Goal: Task Accomplishment & Management: Manage account settings

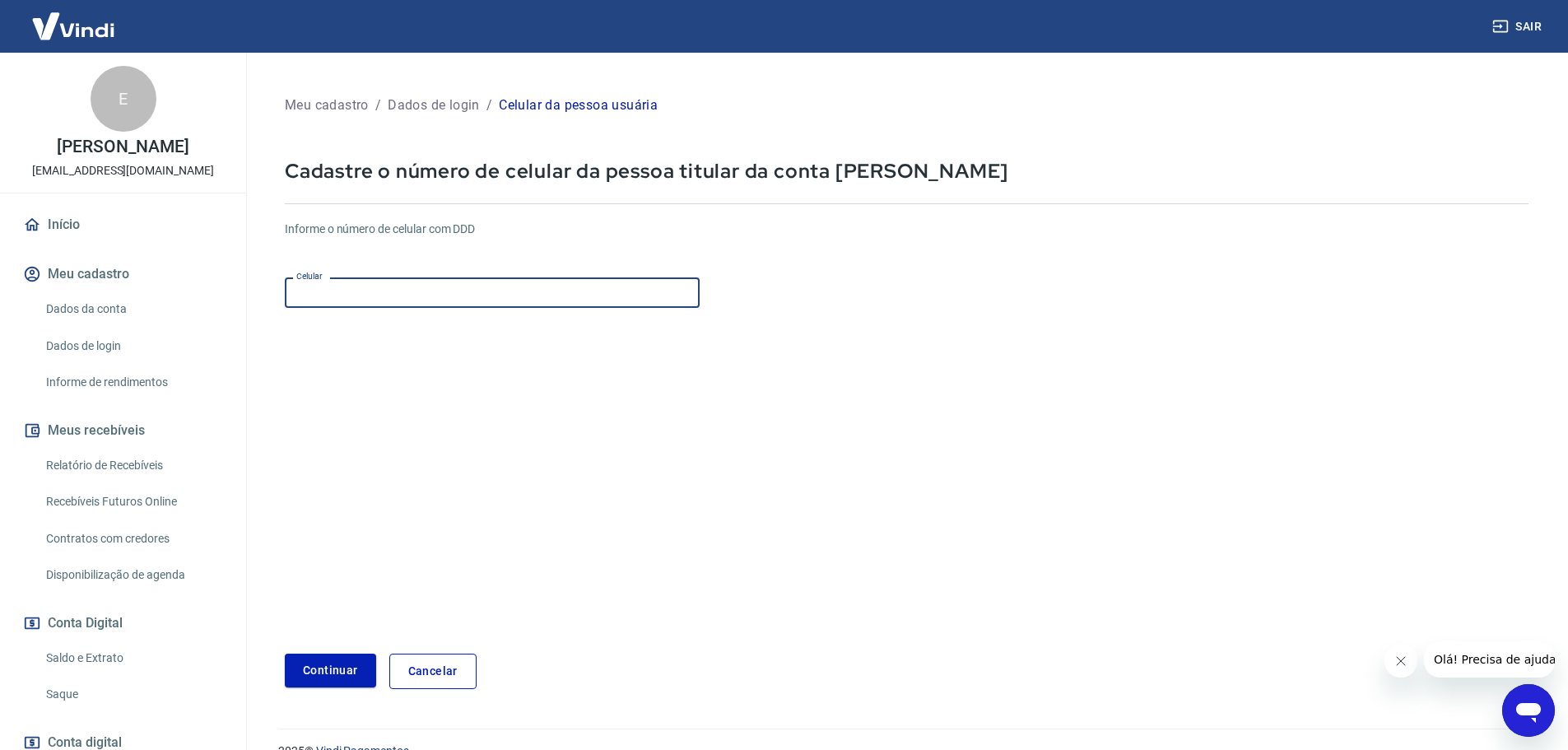
click at [422, 294] on input "Celular" at bounding box center [492, 293] width 415 height 30
type input "[PHONE_NUMBER]"
click at [333, 669] on button "Continuar" at bounding box center [331, 670] width 91 height 34
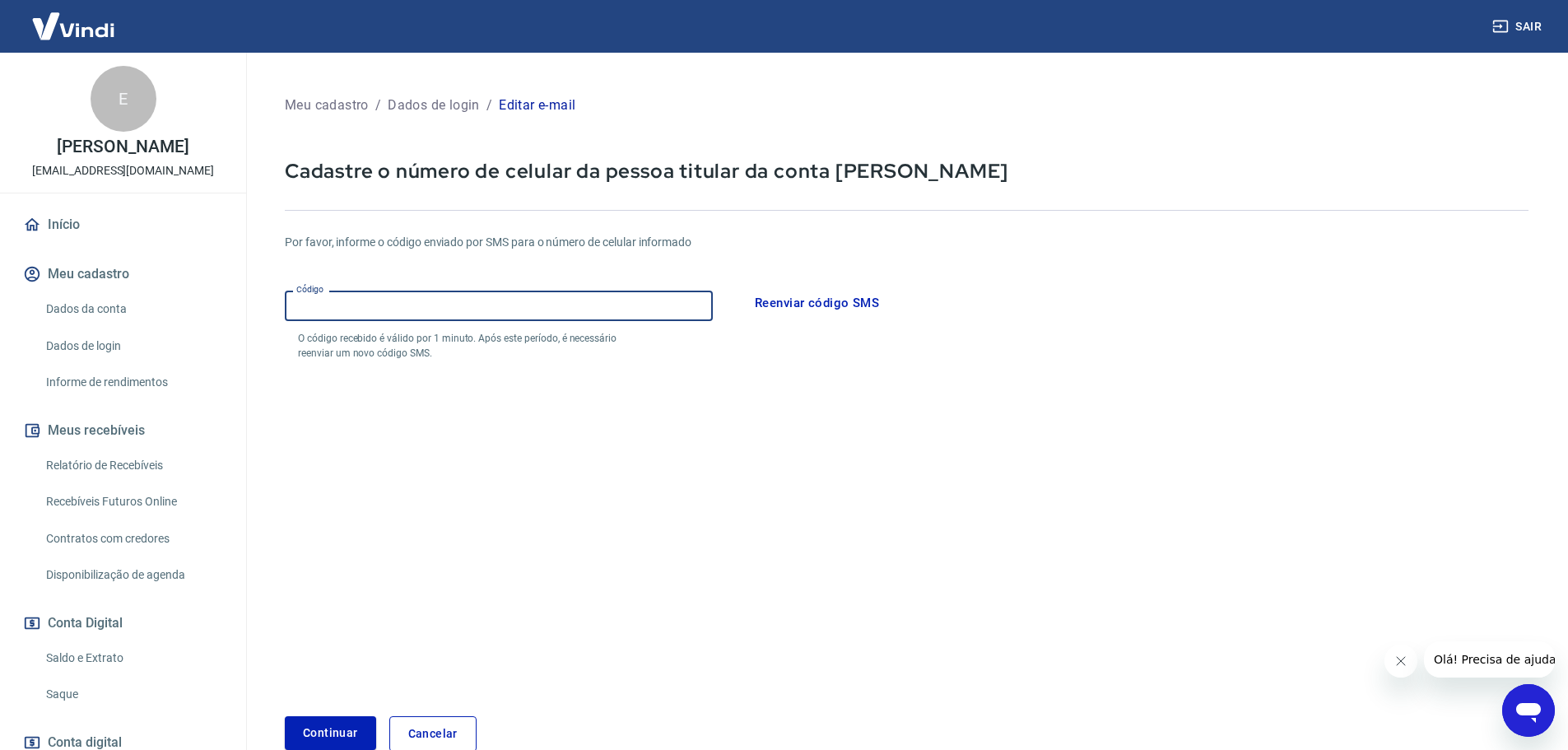
click at [508, 305] on input "Código" at bounding box center [499, 306] width 428 height 30
click at [710, 400] on form "Por favor, informe o código enviado por SMS para o número de celular informado …" at bounding box center [907, 483] width 1244 height 538
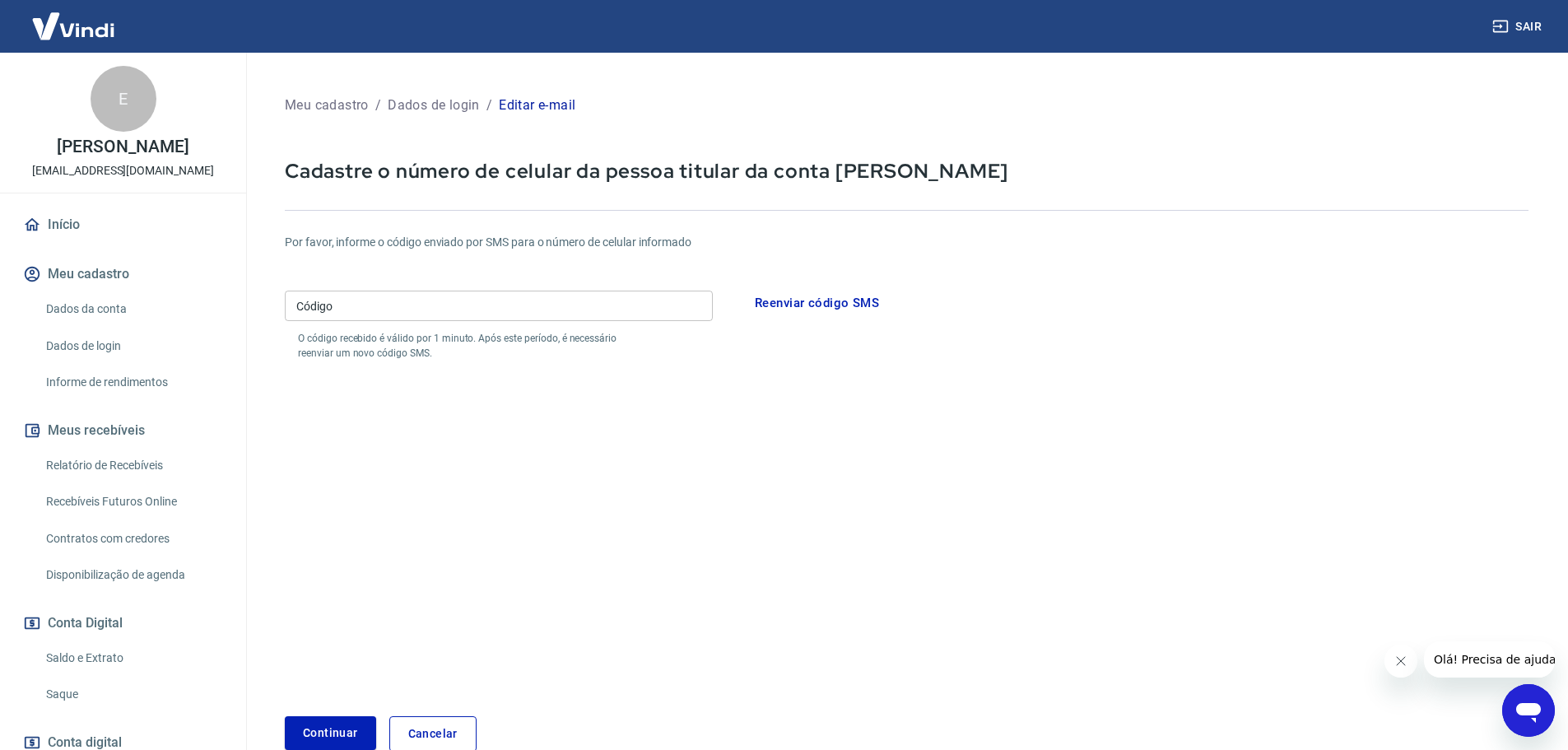
click at [649, 315] on input "Código" at bounding box center [499, 306] width 428 height 30
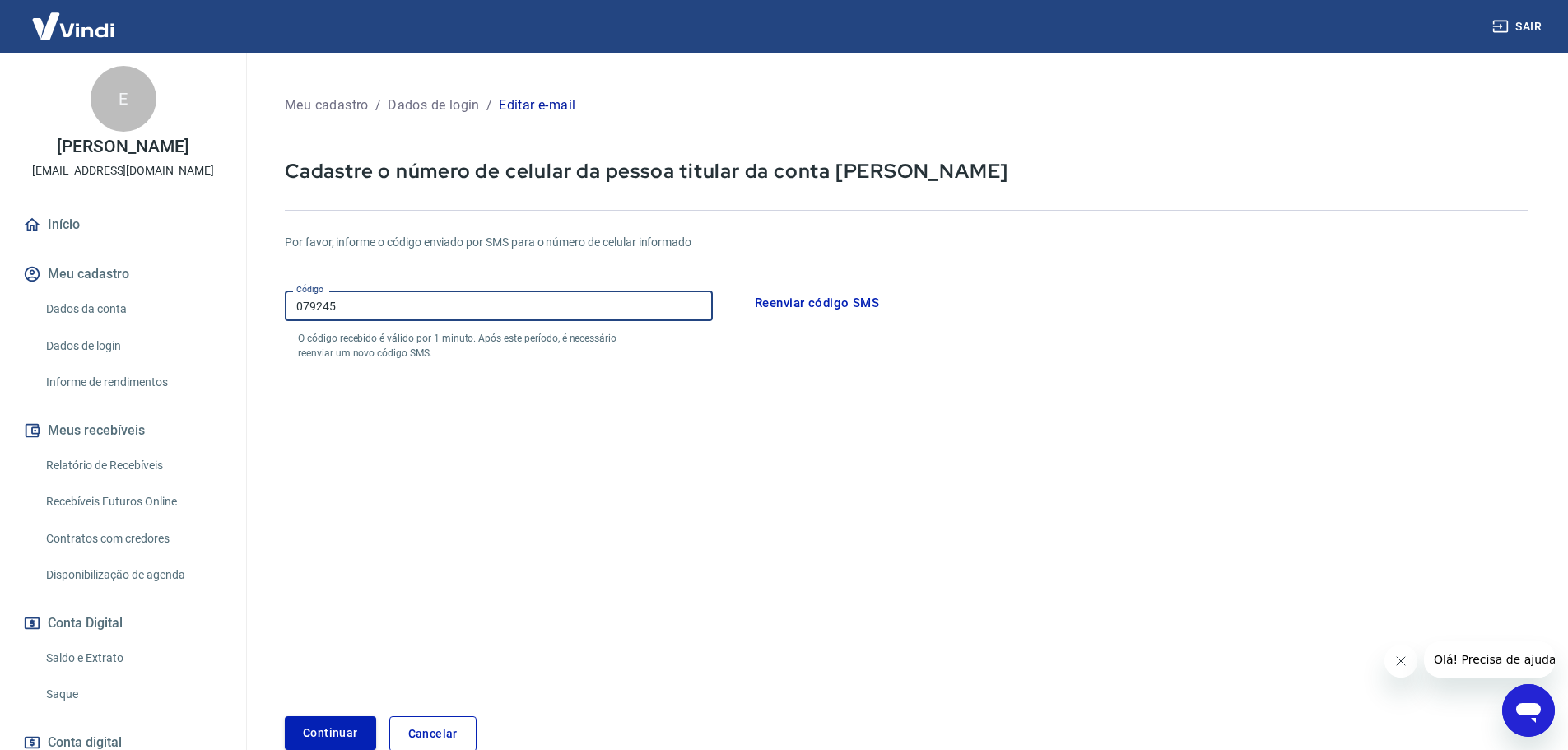
type input "079245"
click at [307, 730] on button "Continuar" at bounding box center [331, 733] width 91 height 34
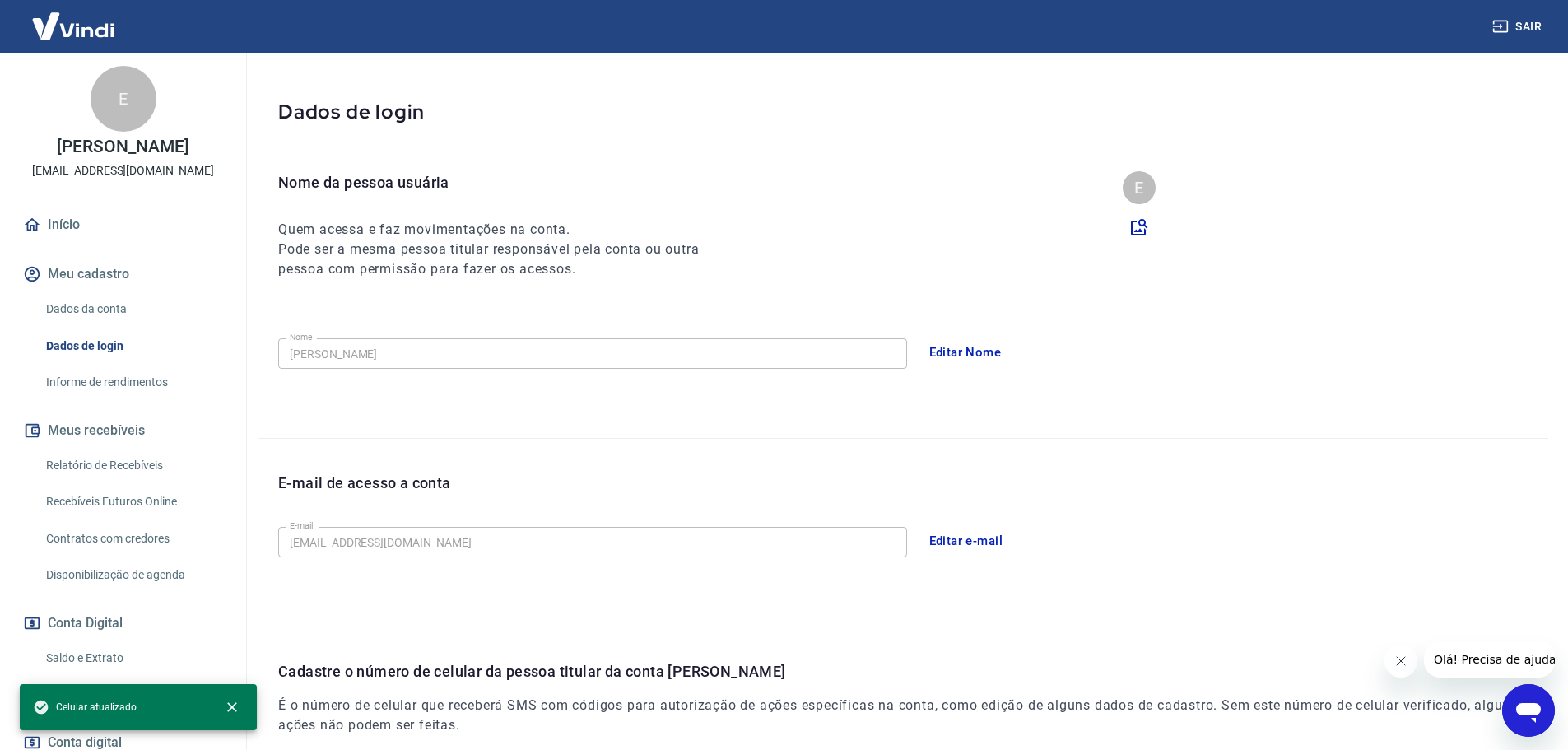
scroll to position [109, 0]
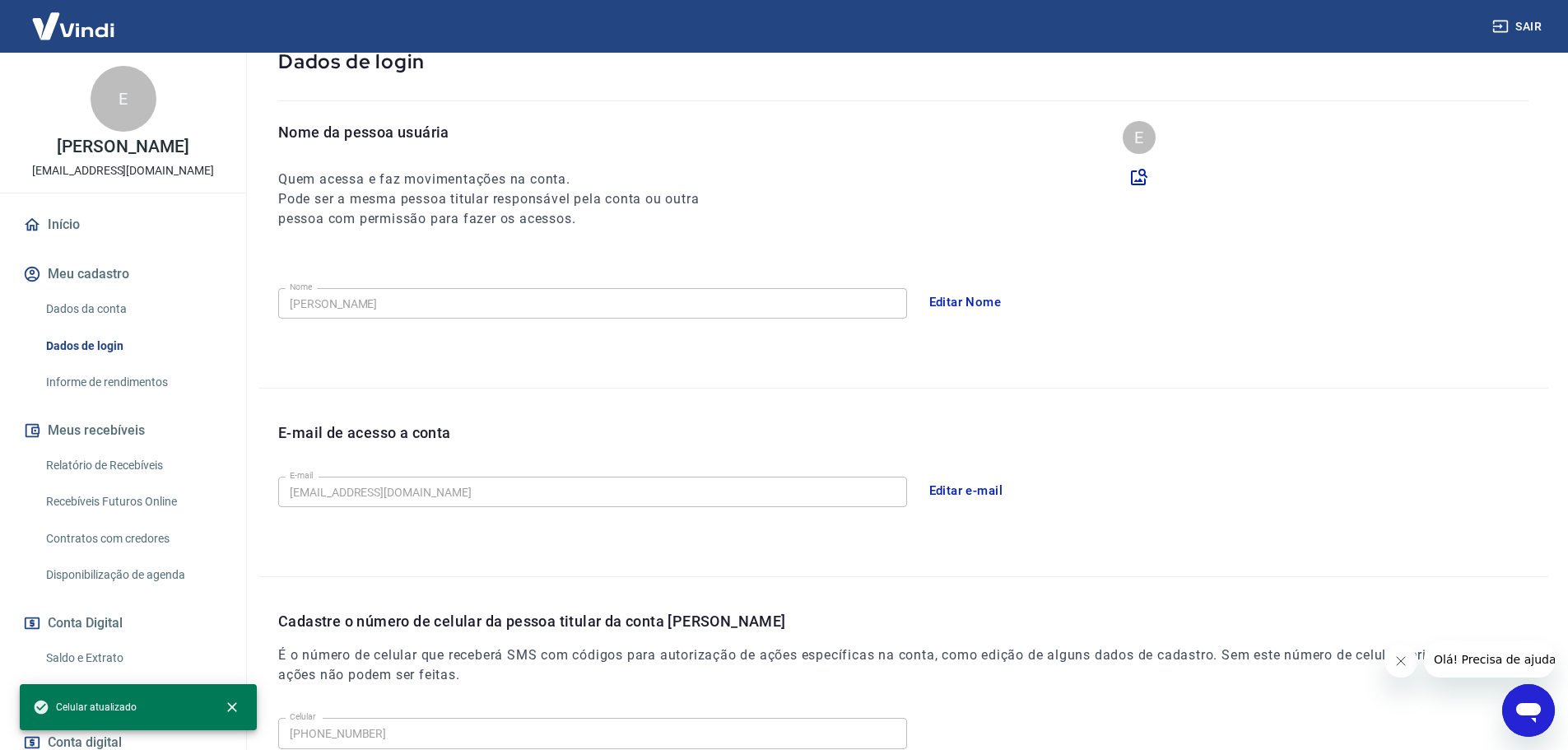
click at [977, 299] on button "Editar Nome" at bounding box center [966, 302] width 91 height 35
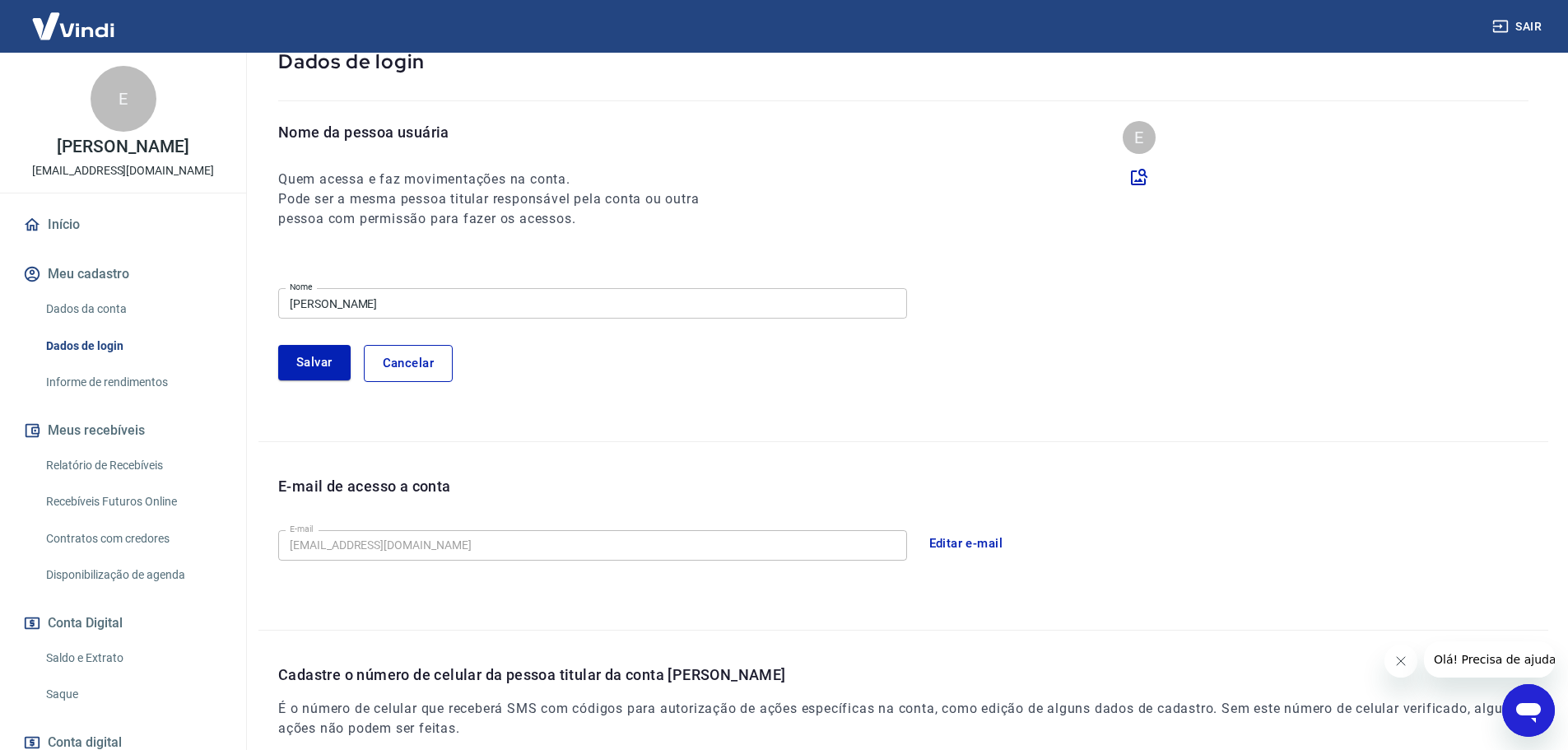
click at [60, 282] on div "Sair E [PERSON_NAME] [EMAIL_ADDRESS][DOMAIN_NAME] Início Meu cadastro Dados da …" at bounding box center [784, 266] width 1568 height 750
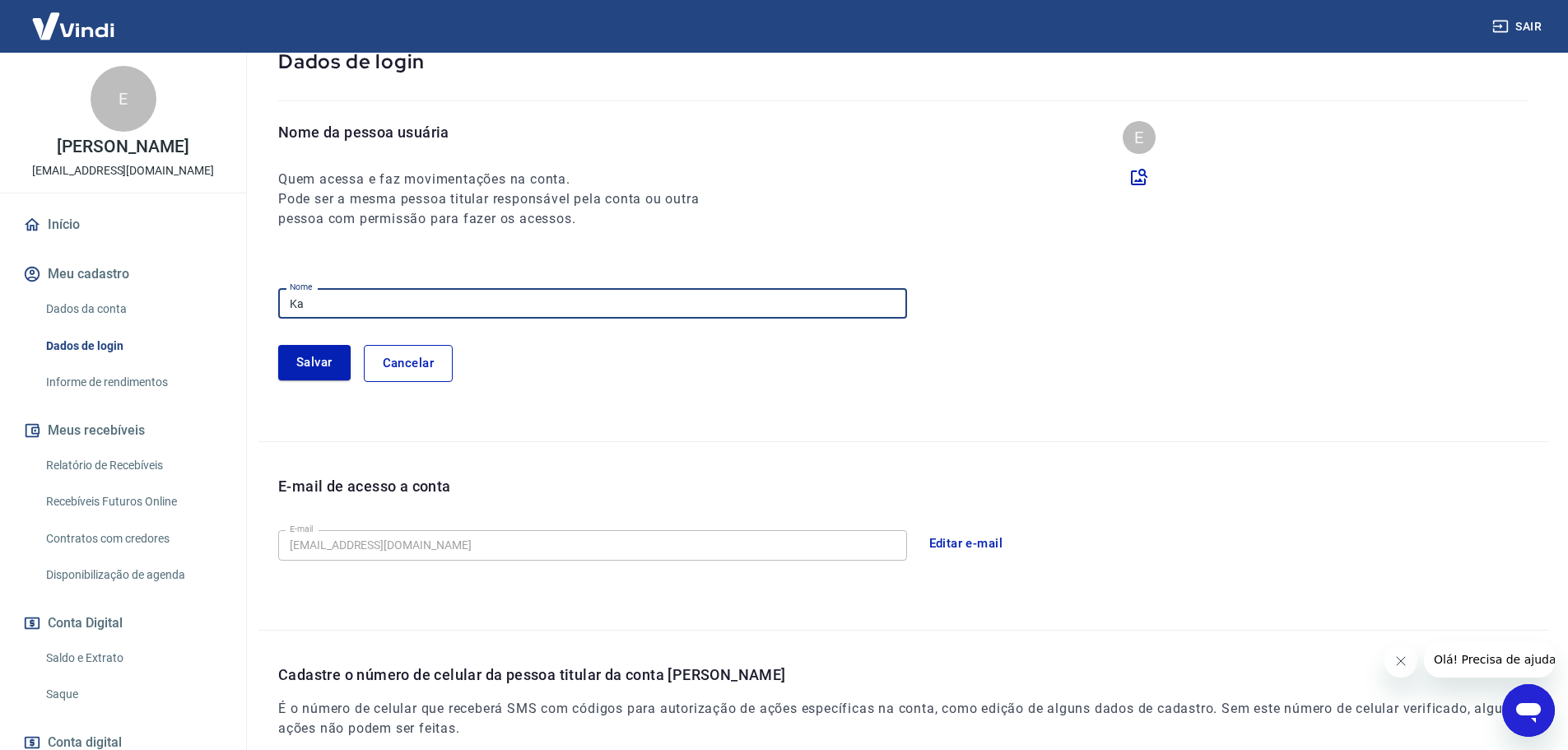
type input "K"
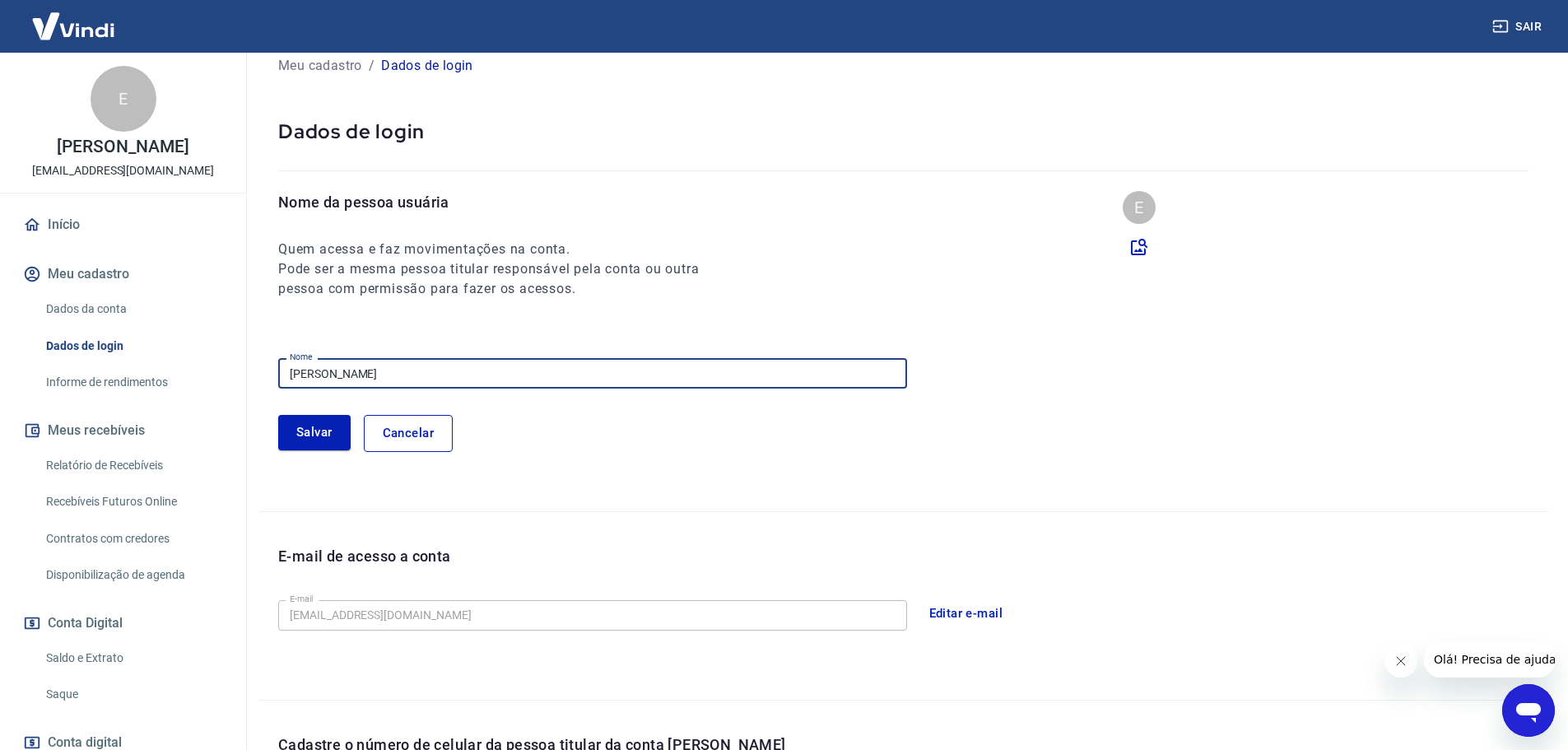
scroll to position [28, 0]
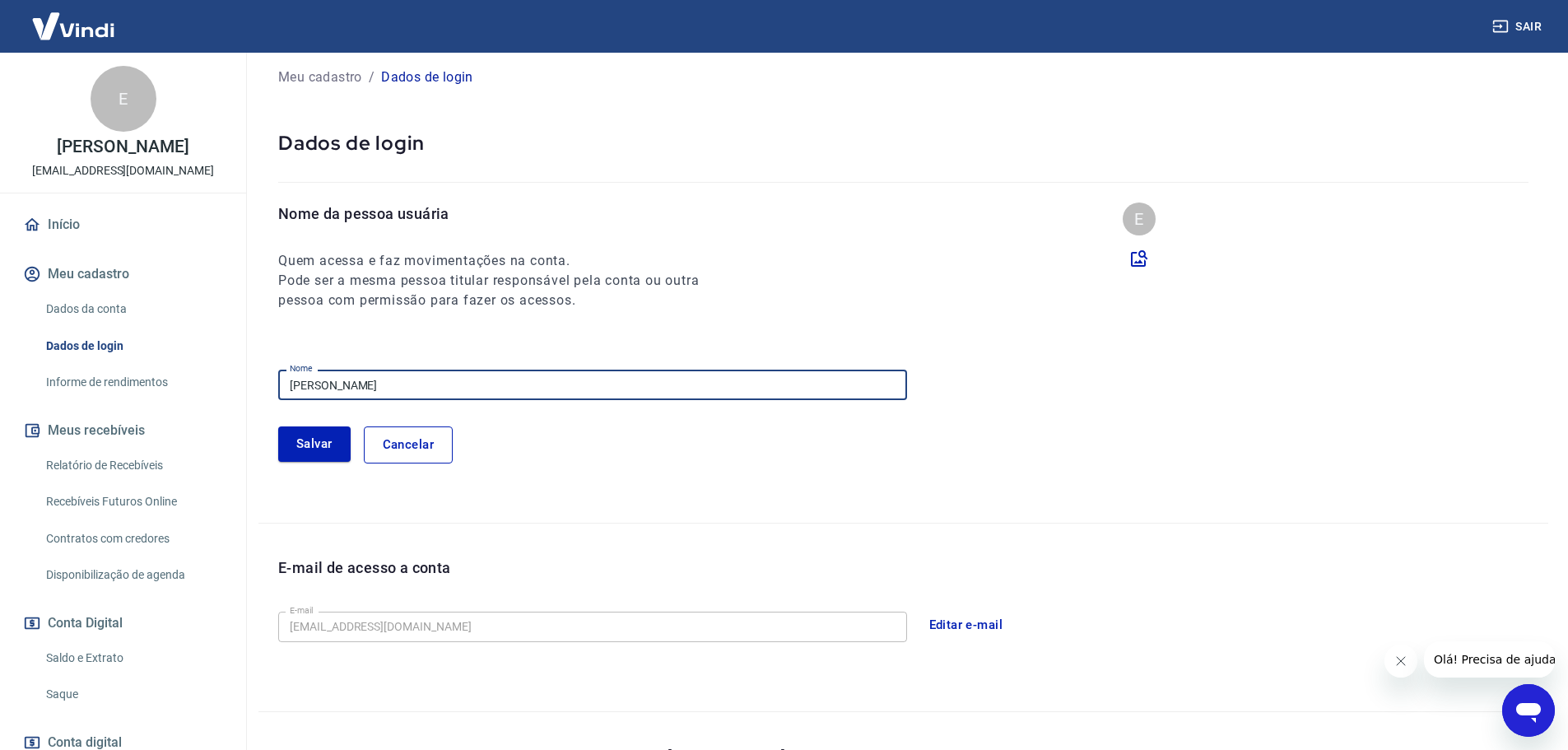
drag, startPoint x: 434, startPoint y: 448, endPoint x: 445, endPoint y: 444, distance: 11.7
click at [434, 447] on button "Cancelar" at bounding box center [408, 444] width 89 height 36
type input "[PERSON_NAME]"
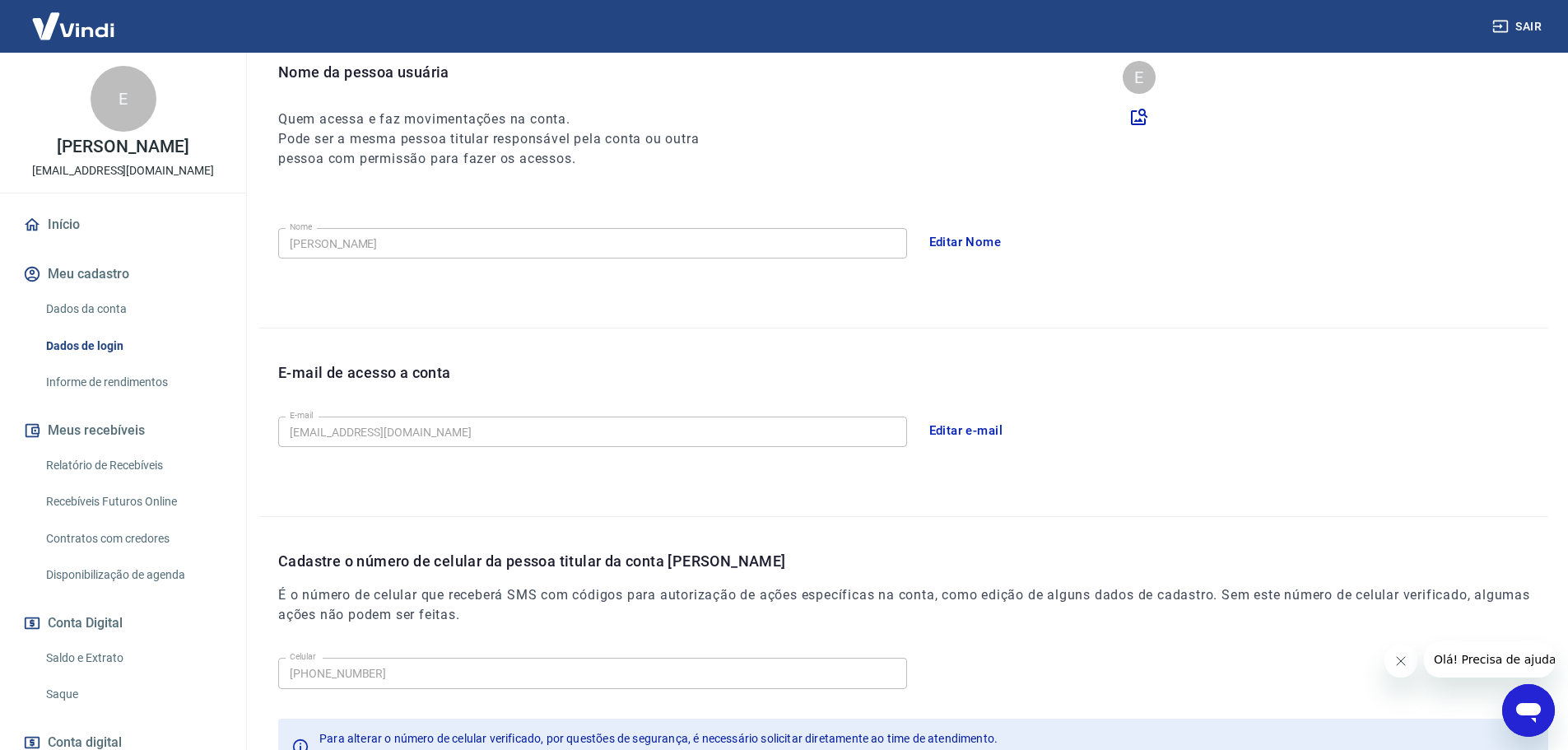
scroll to position [305, 0]
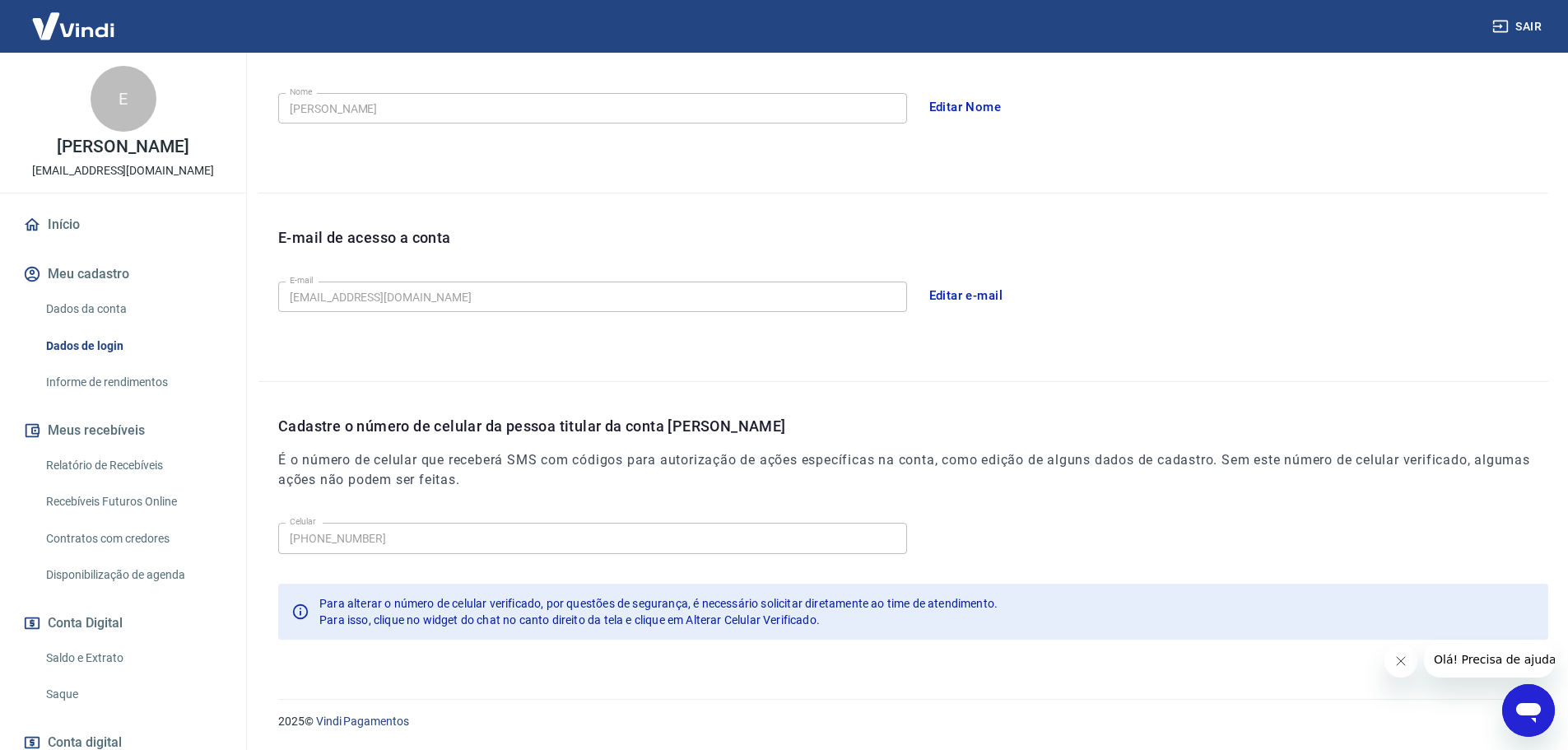
click at [93, 229] on link "Início" at bounding box center [123, 224] width 206 height 36
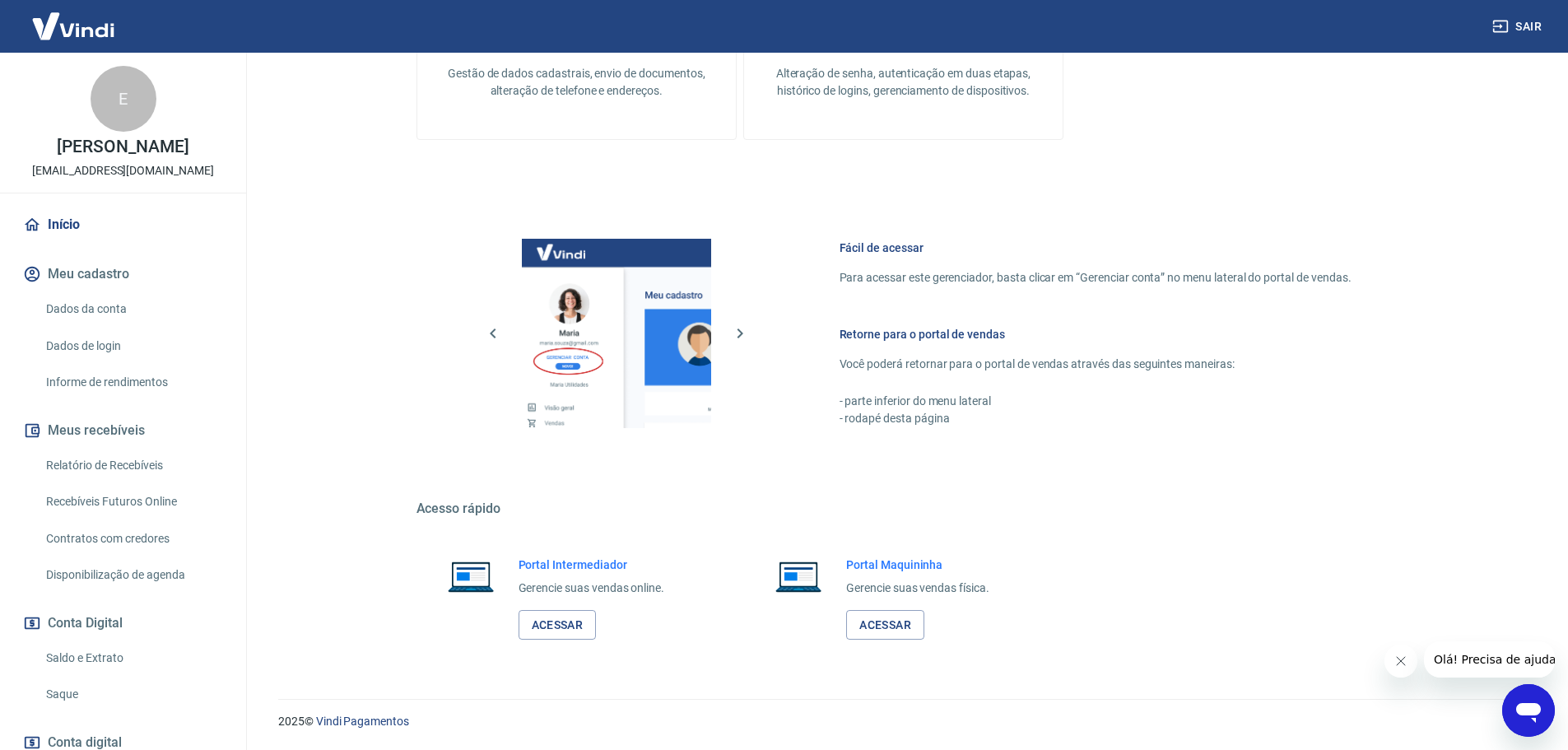
scroll to position [533, 0]
click at [107, 340] on link "Dados de login" at bounding box center [133, 346] width 187 height 34
